Goal: Book appointment/travel/reservation

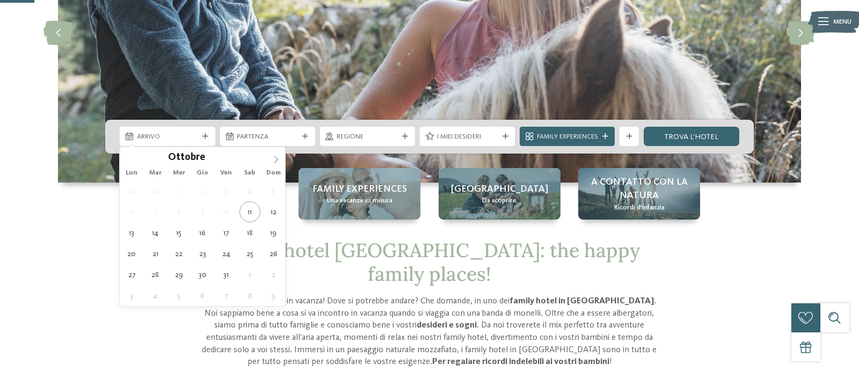
scroll to position [164, 0]
click at [276, 154] on span at bounding box center [276, 156] width 18 height 18
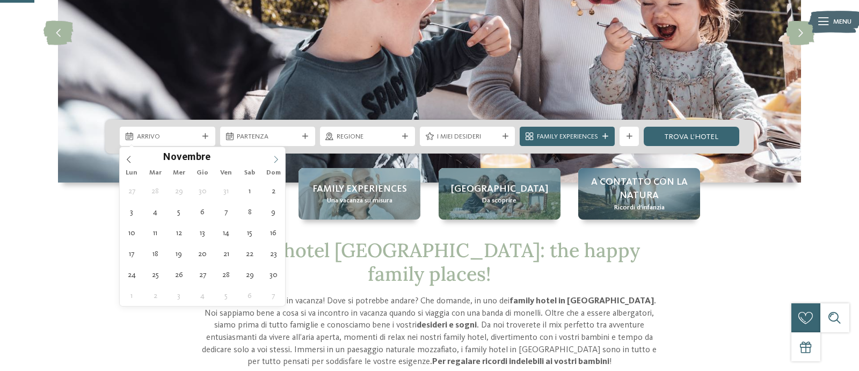
click at [276, 154] on span at bounding box center [276, 156] width 18 height 18
type input "****"
click at [276, 154] on span at bounding box center [276, 156] width 18 height 18
type div "31.01.2026"
type input "****"
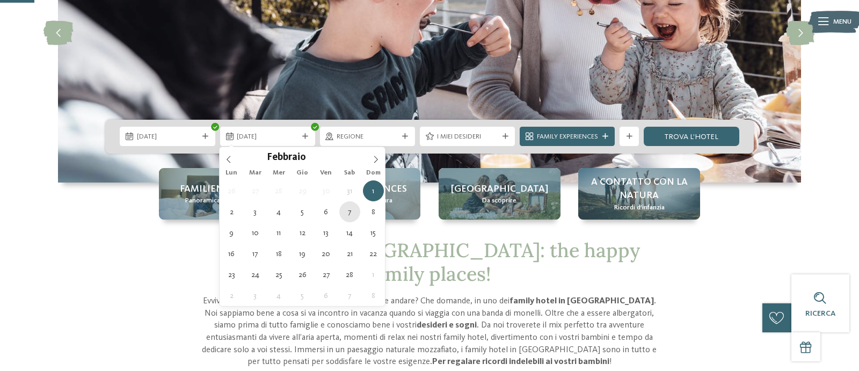
type div "07.02.2026"
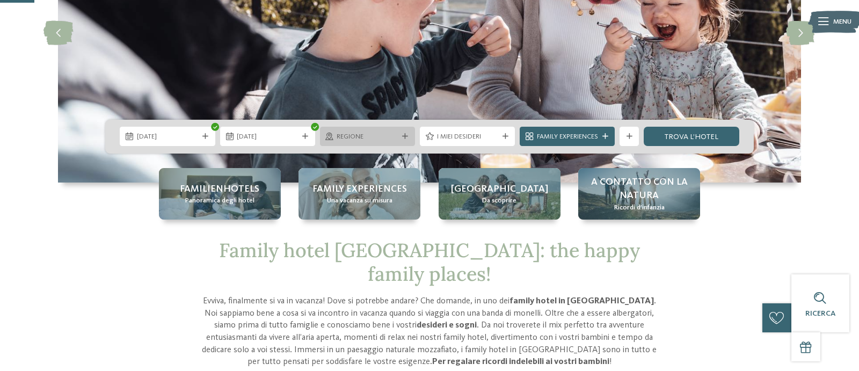
click at [410, 136] on div "Regione" at bounding box center [367, 136] width 95 height 19
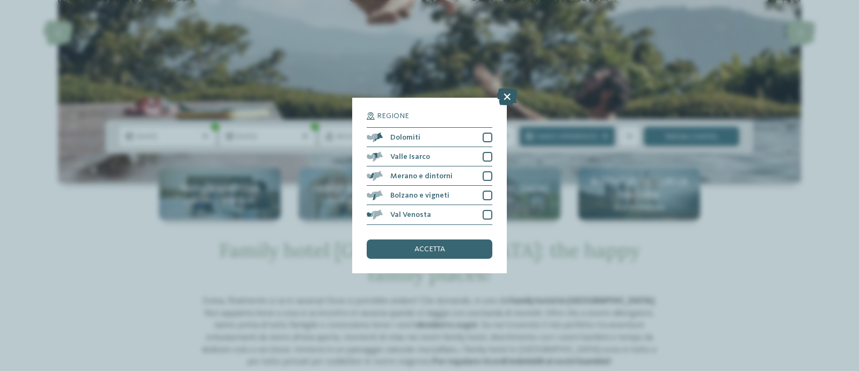
click at [506, 95] on icon at bounding box center [507, 97] width 21 height 17
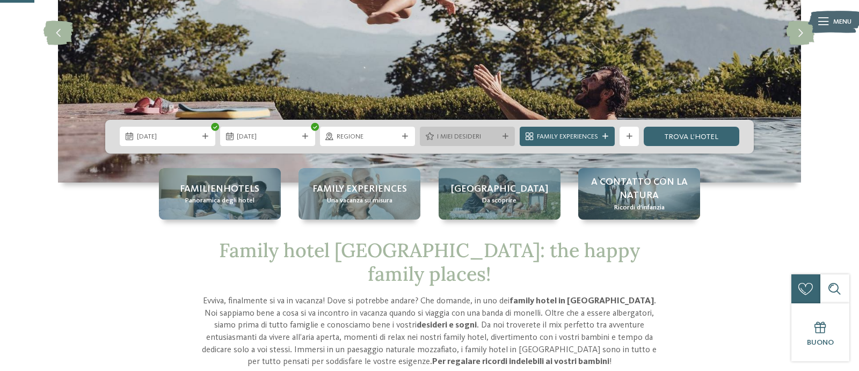
click at [461, 132] on div "I miei desideri" at bounding box center [467, 137] width 66 height 10
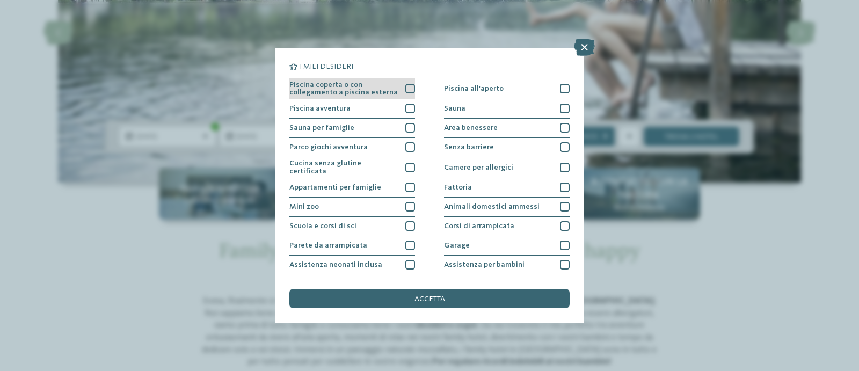
click at [412, 86] on div at bounding box center [410, 89] width 10 height 10
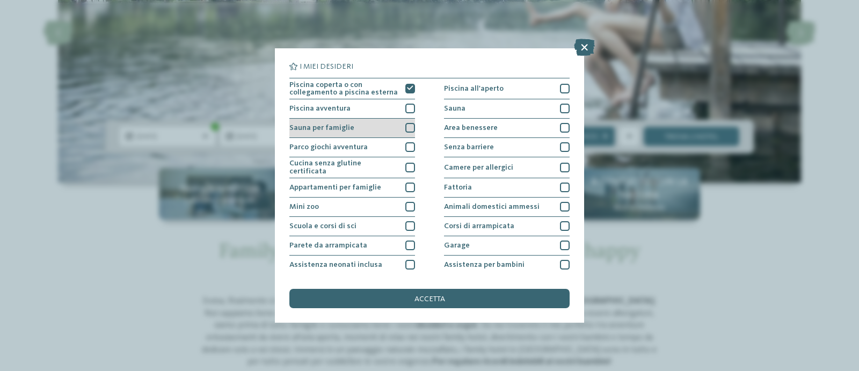
click at [409, 127] on div at bounding box center [410, 128] width 10 height 10
click at [409, 127] on icon at bounding box center [410, 128] width 6 height 6
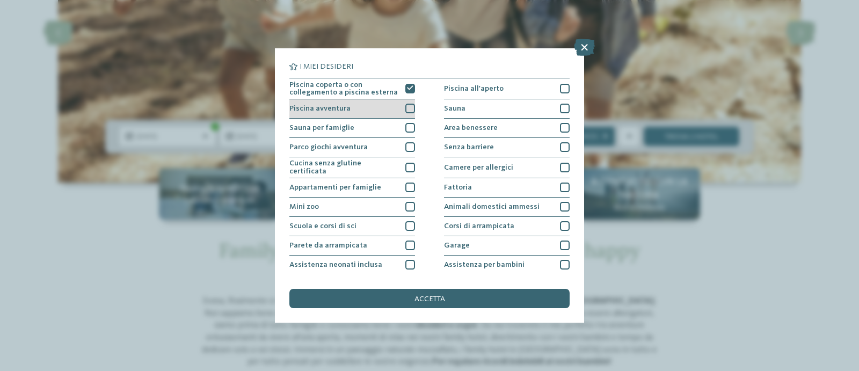
click at [409, 106] on div at bounding box center [410, 109] width 10 height 10
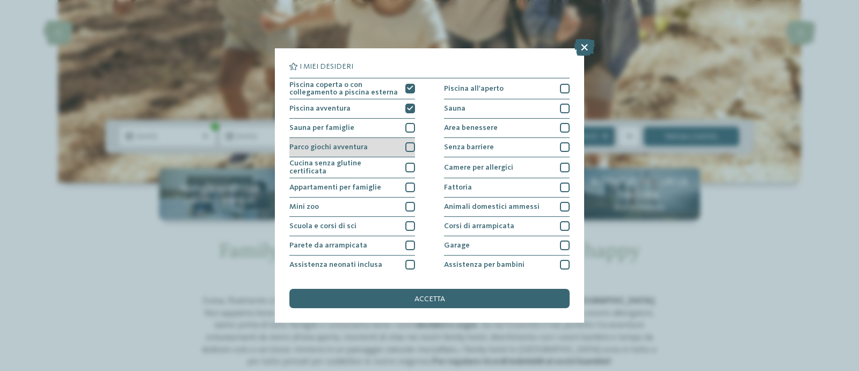
click at [408, 147] on div at bounding box center [410, 147] width 10 height 10
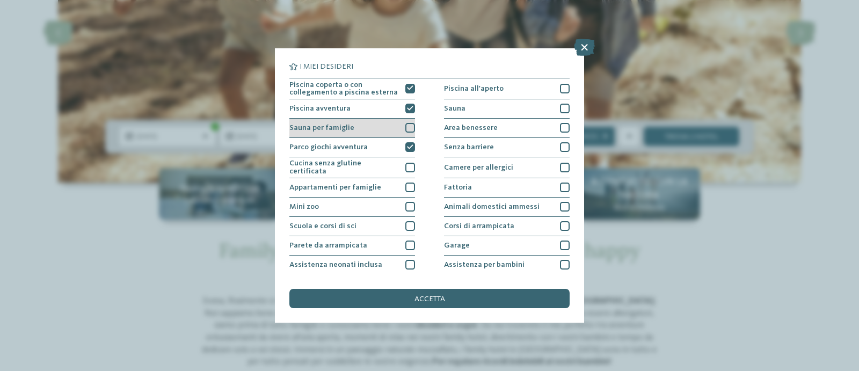
click at [411, 131] on div at bounding box center [410, 128] width 10 height 10
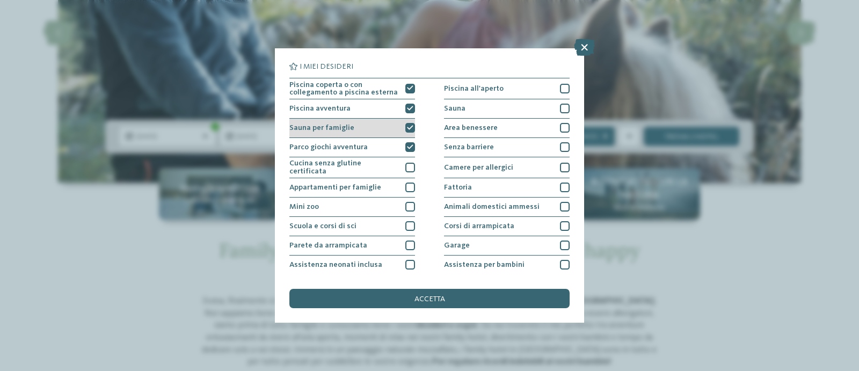
click at [412, 127] on icon at bounding box center [410, 128] width 6 height 6
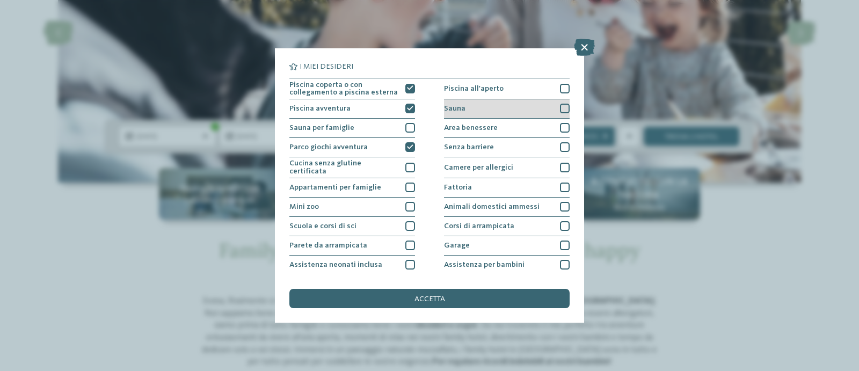
click at [564, 107] on div at bounding box center [565, 109] width 10 height 10
click at [563, 126] on div at bounding box center [565, 128] width 10 height 10
click at [563, 112] on div at bounding box center [565, 109] width 10 height 10
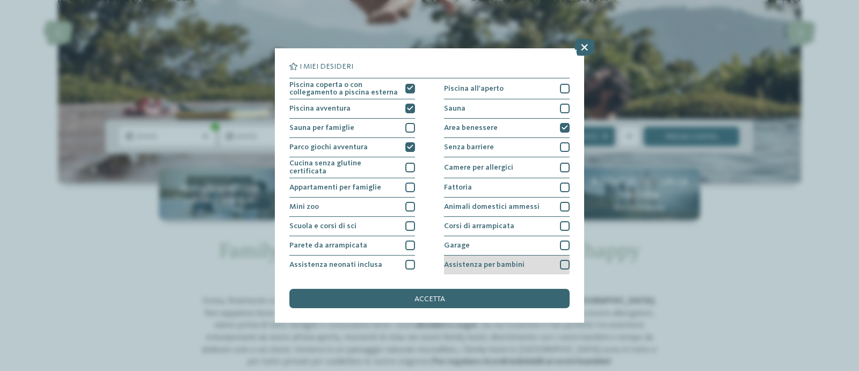
scroll to position [29, 0]
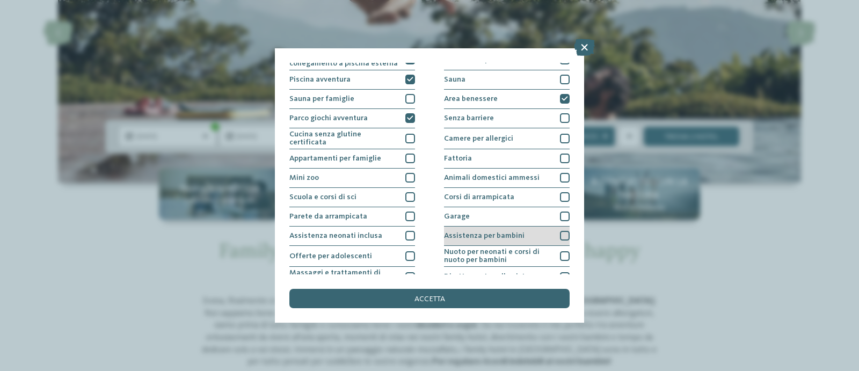
click at [564, 232] on div at bounding box center [565, 236] width 10 height 10
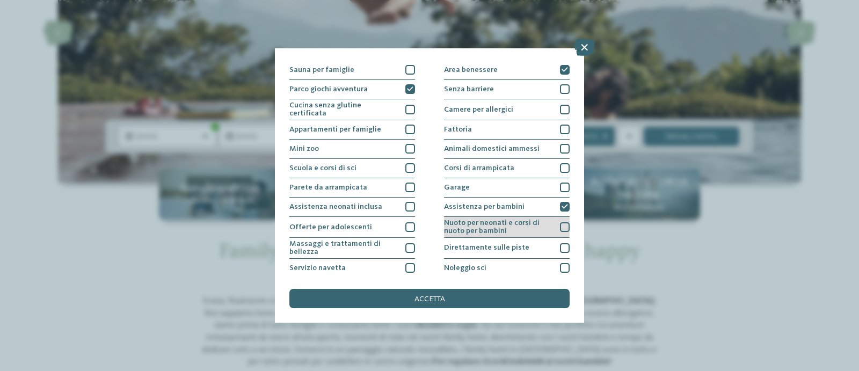
click at [563, 229] on div at bounding box center [565, 227] width 10 height 10
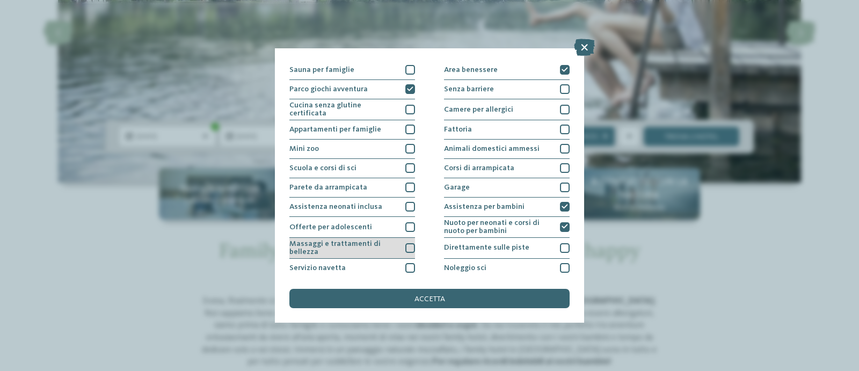
click at [412, 243] on div at bounding box center [410, 248] width 10 height 10
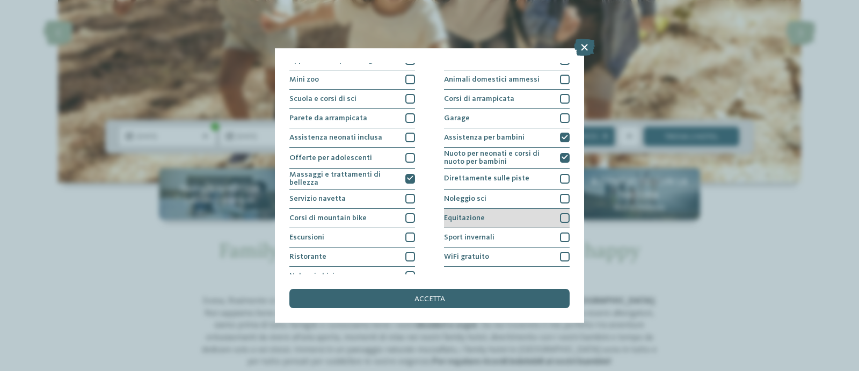
scroll to position [137, 0]
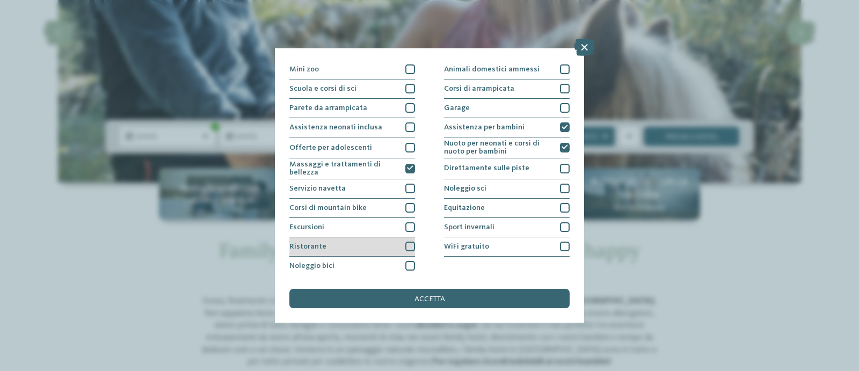
click at [407, 246] on div at bounding box center [410, 247] width 10 height 10
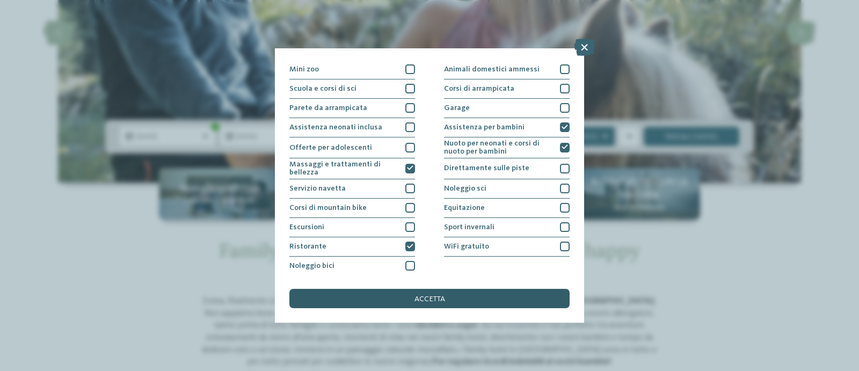
click at [438, 298] on span "accetta" at bounding box center [429, 299] width 31 height 8
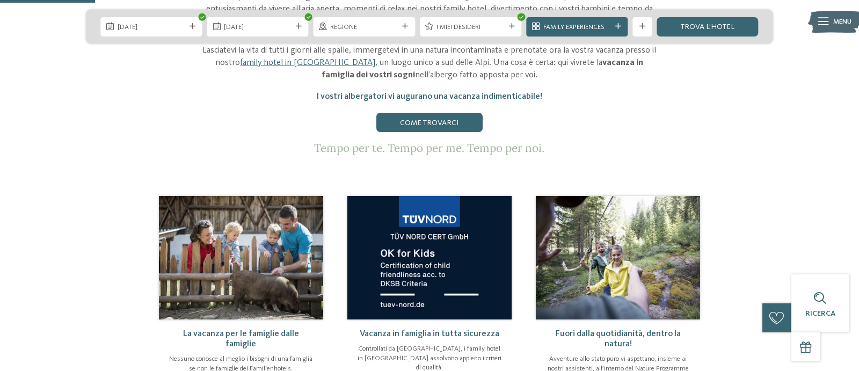
scroll to position [164, 0]
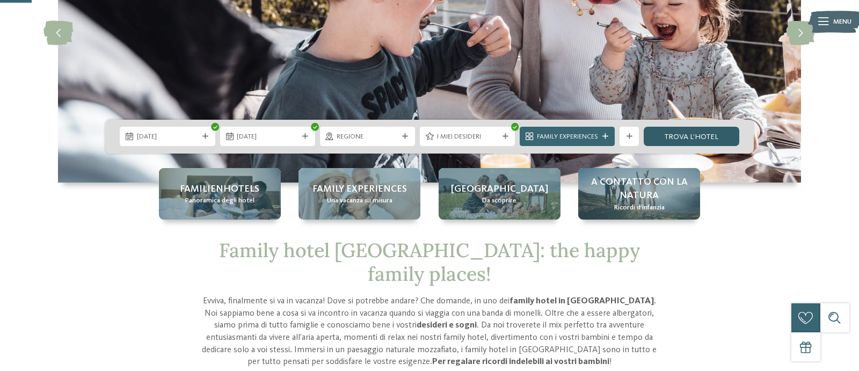
click at [701, 135] on link "trova l’hotel" at bounding box center [691, 136] width 95 height 19
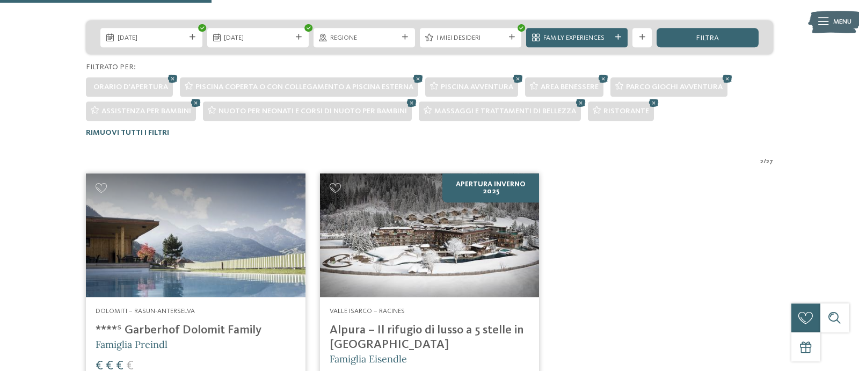
scroll to position [390, 0]
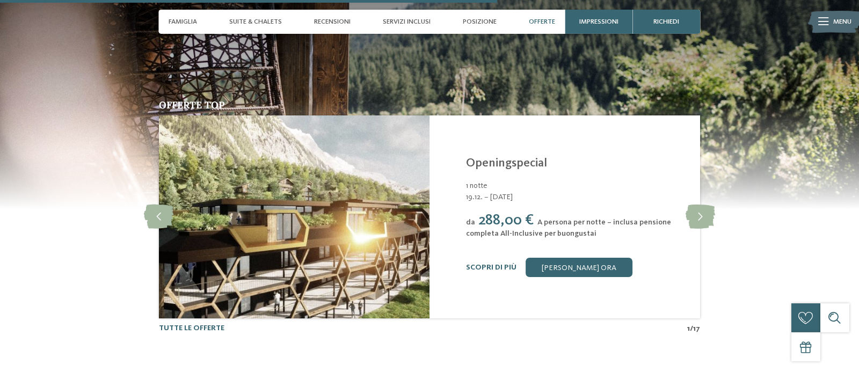
scroll to position [1807, 0]
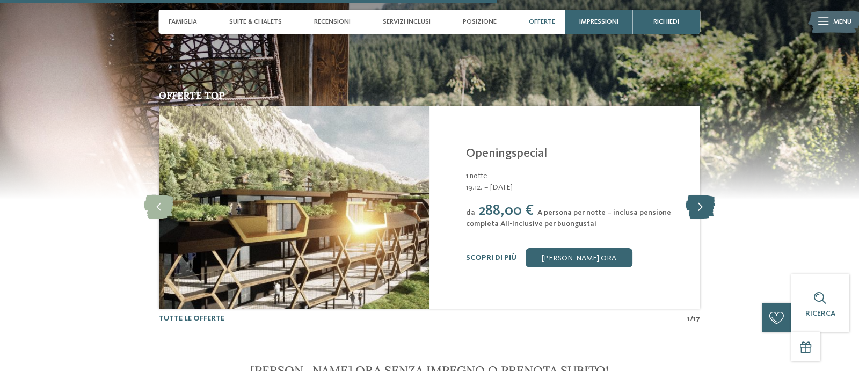
click at [704, 215] on icon at bounding box center [701, 207] width 30 height 24
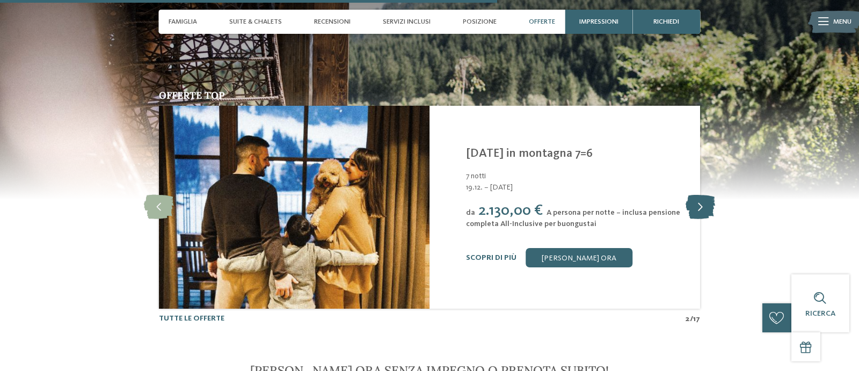
click at [704, 215] on icon at bounding box center [701, 207] width 30 height 24
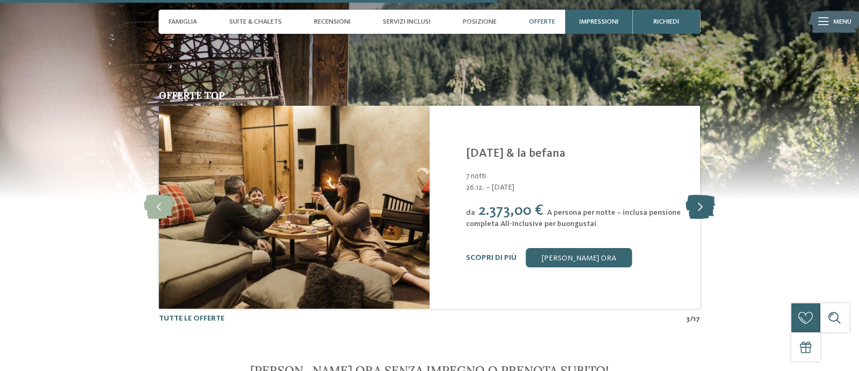
click at [704, 215] on icon at bounding box center [701, 207] width 30 height 24
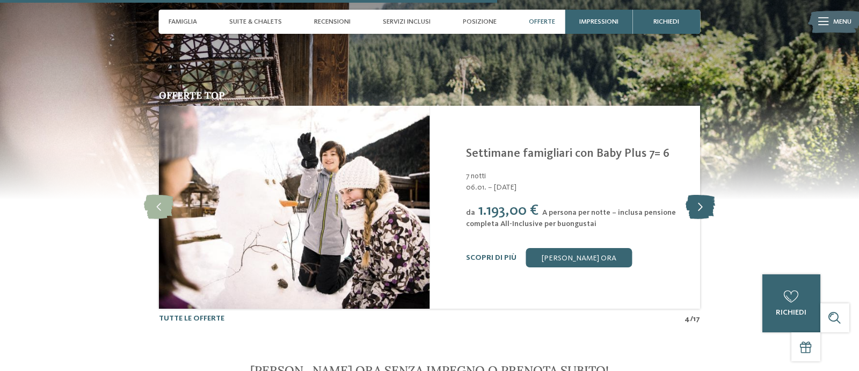
click at [704, 215] on icon at bounding box center [701, 207] width 30 height 24
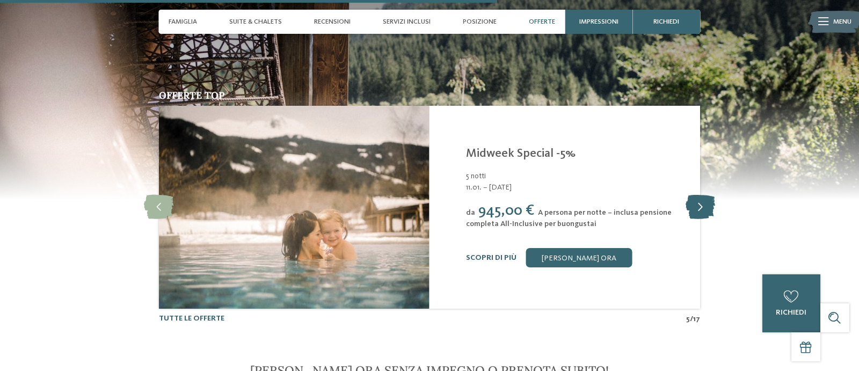
click at [704, 215] on icon at bounding box center [701, 207] width 30 height 24
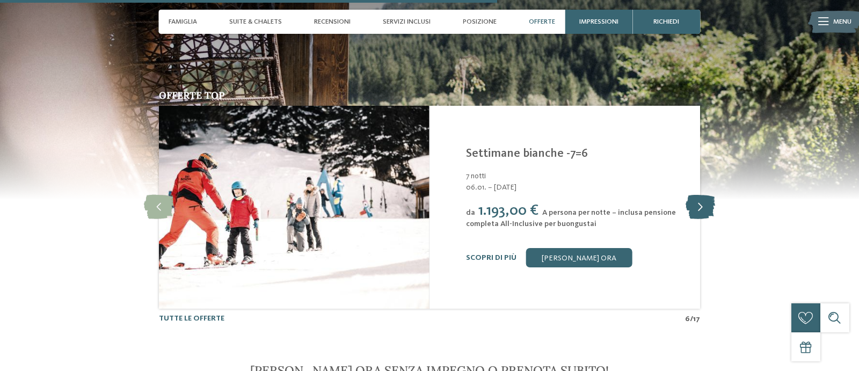
click at [704, 215] on icon at bounding box center [701, 207] width 30 height 24
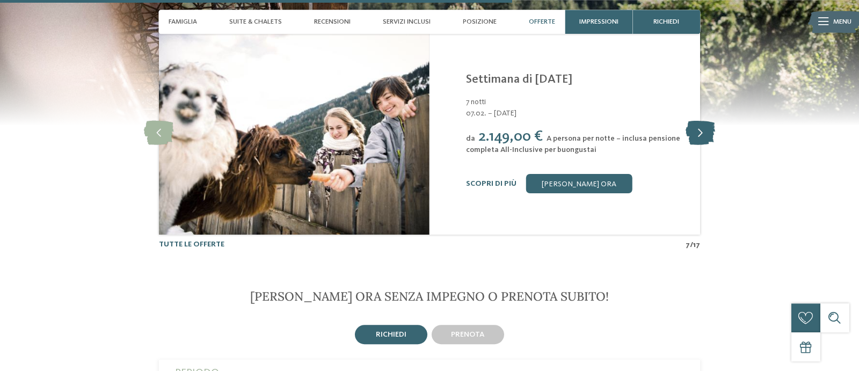
scroll to position [1862, 0]
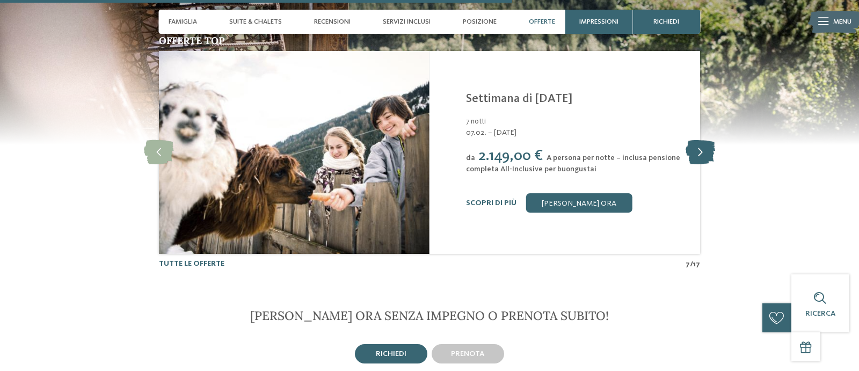
click at [712, 157] on icon at bounding box center [701, 152] width 30 height 24
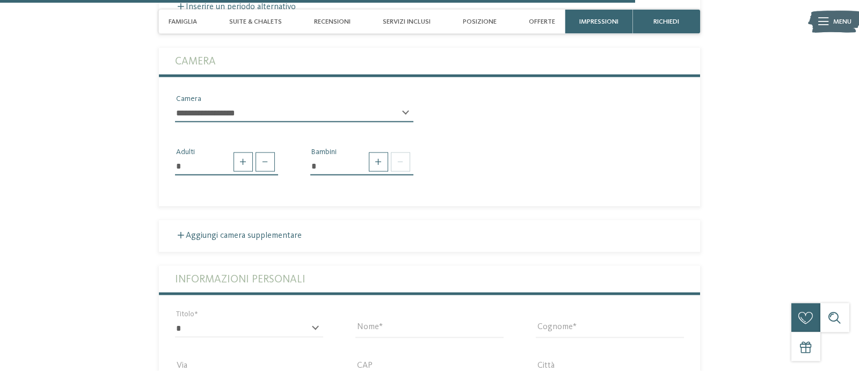
scroll to position [2300, 0]
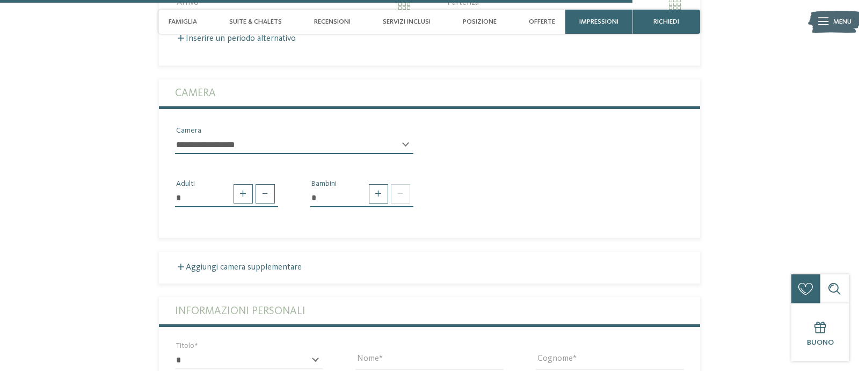
click at [378, 154] on select "**********" at bounding box center [294, 145] width 238 height 18
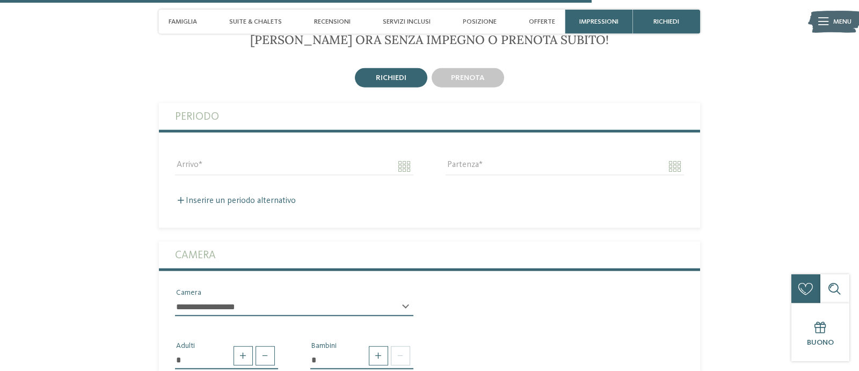
scroll to position [2136, 0]
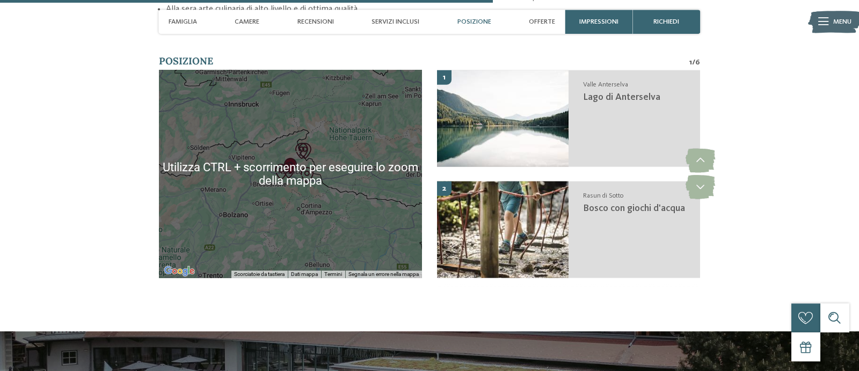
scroll to position [2136, 0]
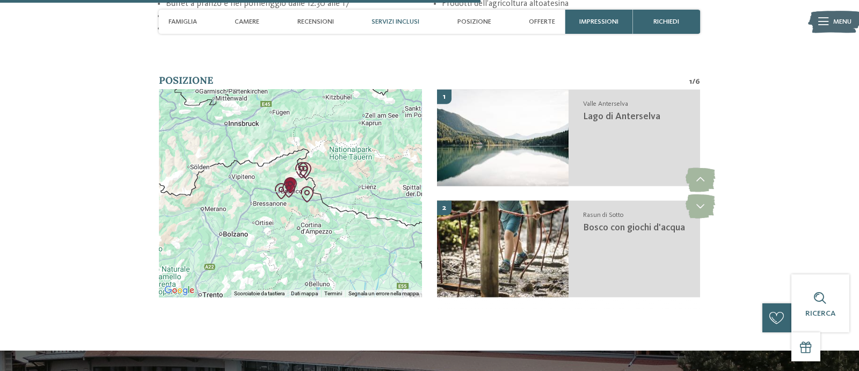
click at [260, 232] on div at bounding box center [291, 193] width 264 height 208
